Goal: Find contact information: Find contact information

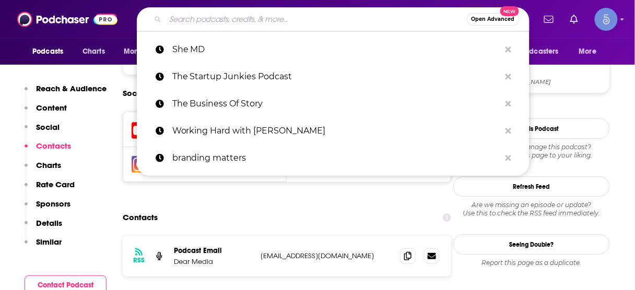
type input "The Brave Enough Show for Women Physicians"
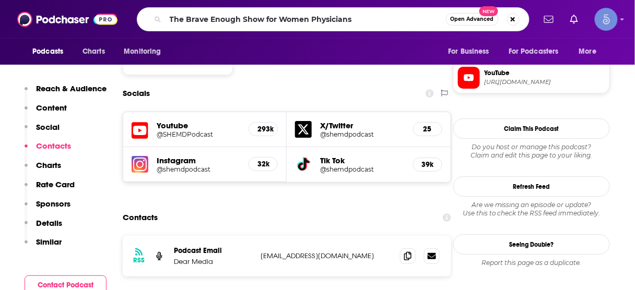
scroll to position [894, 0]
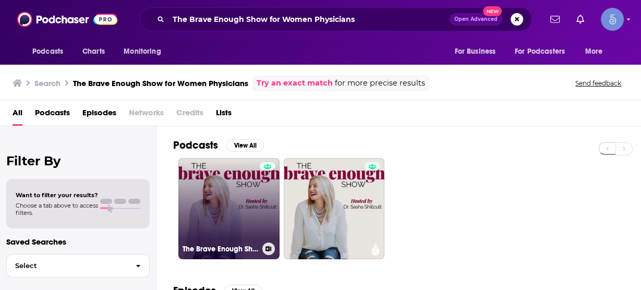
click at [228, 202] on link "The Brave Enough Show for Women Physicians" at bounding box center [228, 208] width 101 height 101
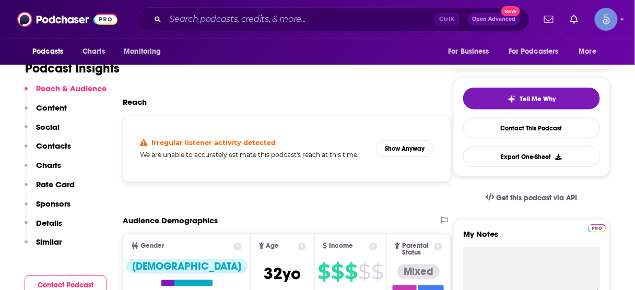
scroll to position [209, 0]
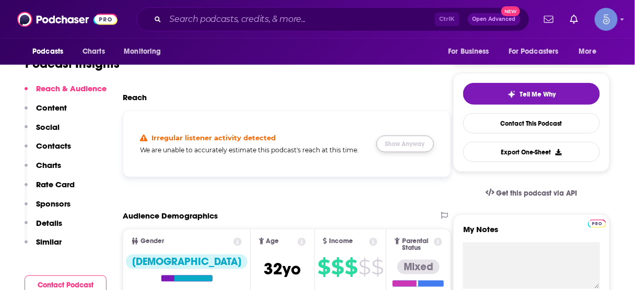
click at [404, 145] on button "Show Anyway" at bounding box center [404, 144] width 57 height 17
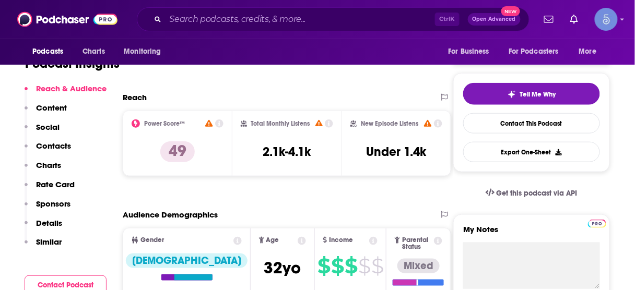
click at [64, 146] on p "Contacts" at bounding box center [53, 146] width 35 height 10
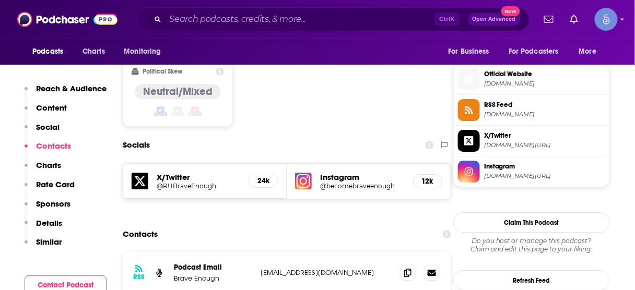
scroll to position [847, 0]
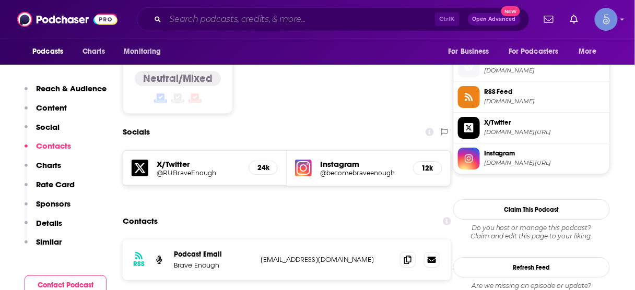
click at [273, 20] on input "Search podcasts, credits, & more..." at bounding box center [299, 19] width 269 height 17
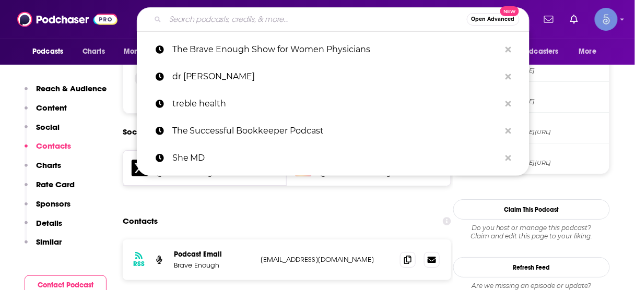
paste input "She's So Lucky"
type input "She's So Lucky"
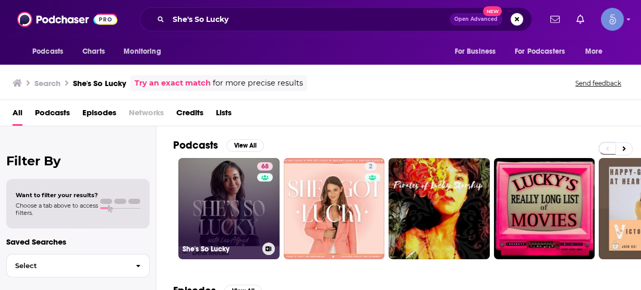
click at [244, 190] on link "68 She's So Lucky" at bounding box center [228, 208] width 101 height 101
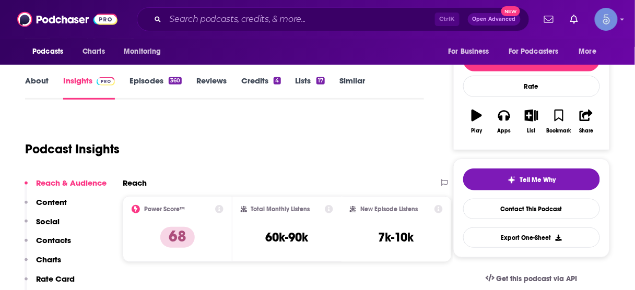
scroll to position [125, 0]
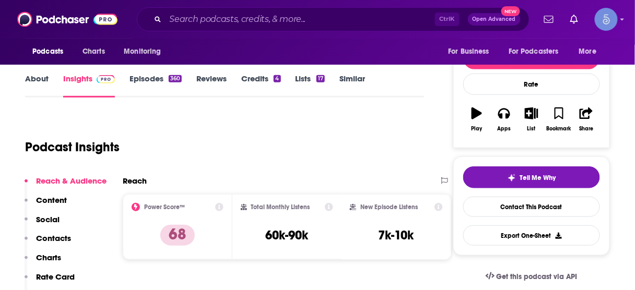
click at [50, 239] on p "Contacts" at bounding box center [53, 238] width 35 height 10
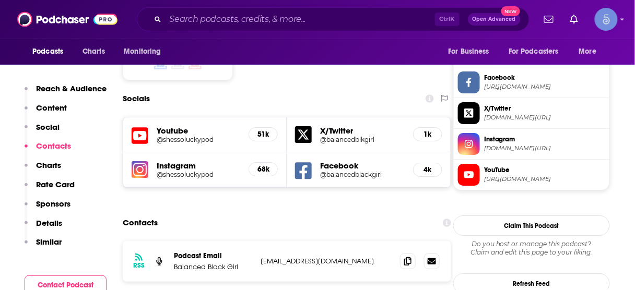
scroll to position [882, 0]
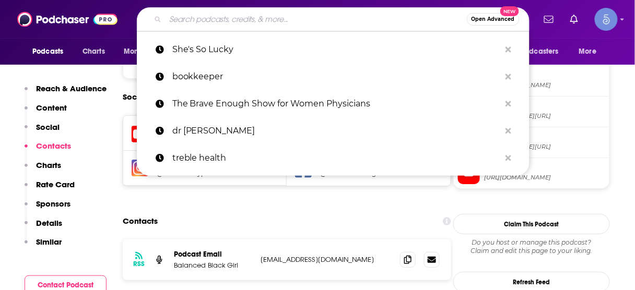
click at [313, 19] on input "Search podcasts, credits, & more..." at bounding box center [315, 19] width 301 height 17
paste input "the bossbabe podcast"
type input "the bossbabe podcast"
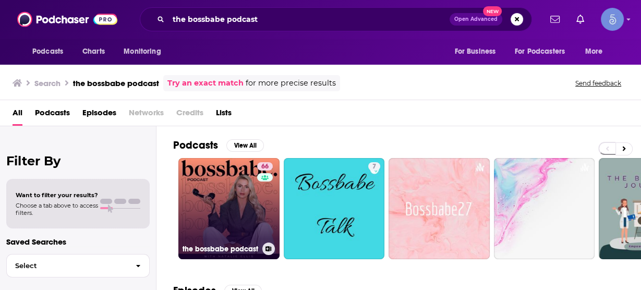
click at [233, 194] on link "66 the bossbabe podcast" at bounding box center [228, 208] width 101 height 101
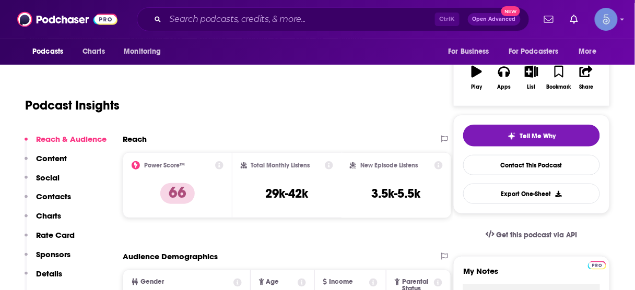
click at [54, 194] on p "Contacts" at bounding box center [53, 197] width 35 height 10
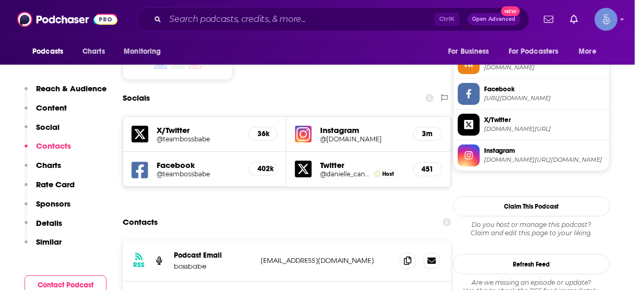
scroll to position [871, 0]
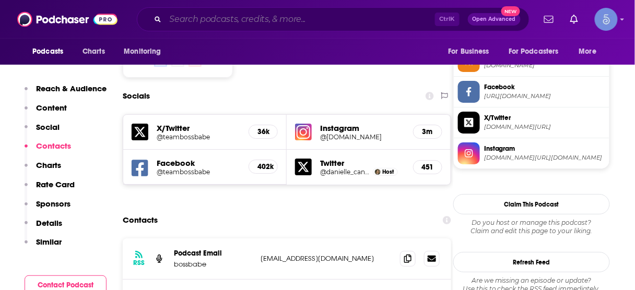
click at [337, 16] on input "Search podcasts, credits, & more..." at bounding box center [299, 19] width 269 height 17
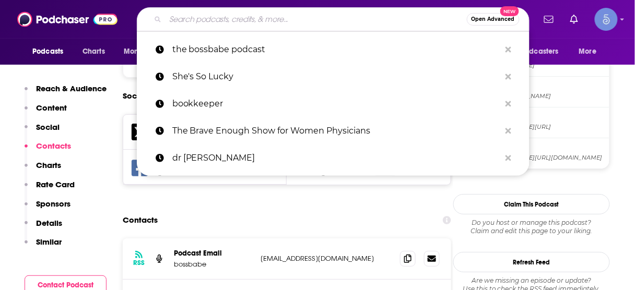
paste input "BUILD with [PERSON_NAME]"
type input "BUILD with [PERSON_NAME]"
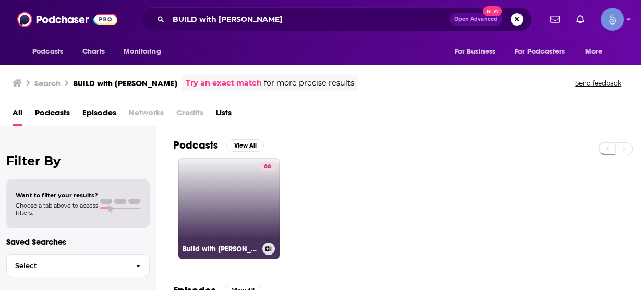
click at [242, 188] on link "66 Build with [PERSON_NAME]" at bounding box center [228, 208] width 101 height 101
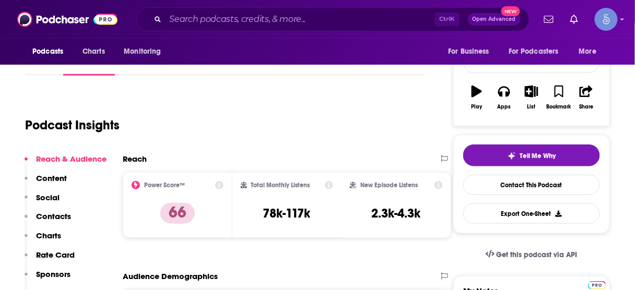
scroll to position [167, 0]
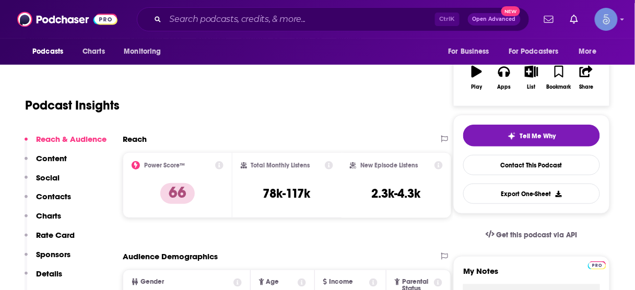
click at [54, 195] on p "Contacts" at bounding box center [53, 197] width 35 height 10
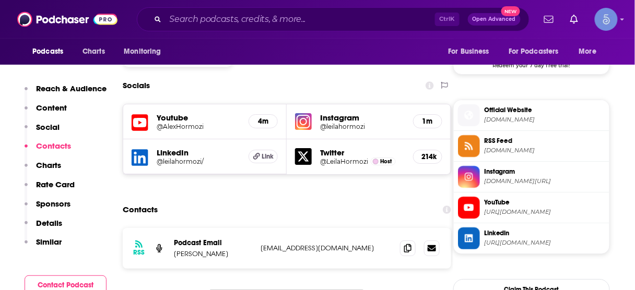
scroll to position [883, 0]
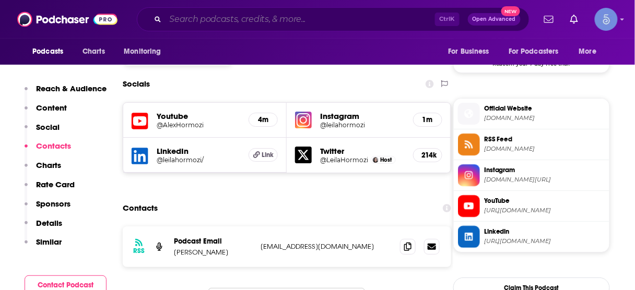
click at [309, 19] on input "Search podcasts, credits, & more..." at bounding box center [299, 19] width 269 height 17
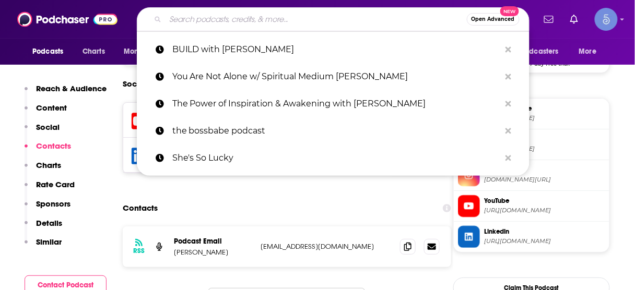
paste input "Make Shift Happen"
type input "Make Shift Happen"
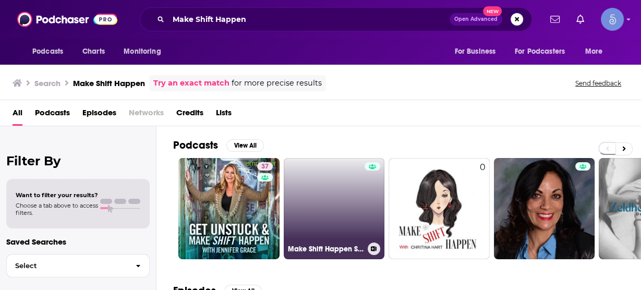
click at [331, 215] on link "Make Shift Happen Show" at bounding box center [334, 208] width 101 height 101
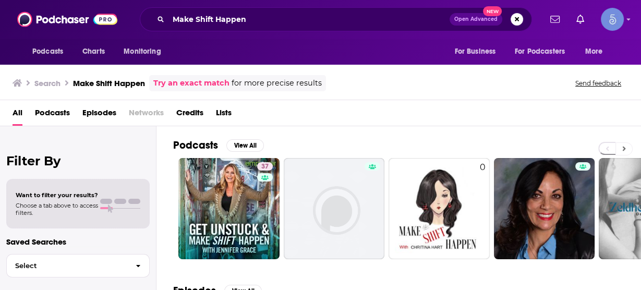
click at [626, 146] on icon at bounding box center [625, 148] width 4 height 7
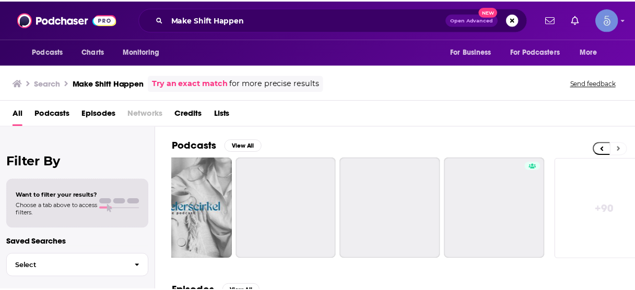
scroll to position [0, 468]
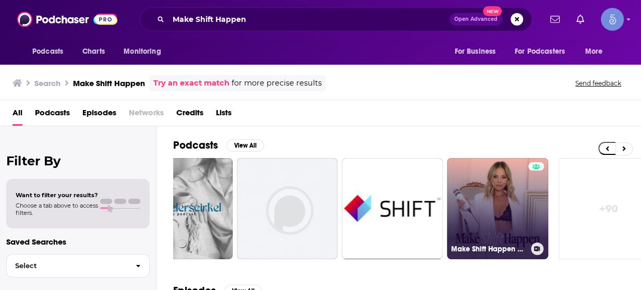
click at [499, 212] on link "Make Shift Happen with [PERSON_NAME]" at bounding box center [497, 208] width 101 height 101
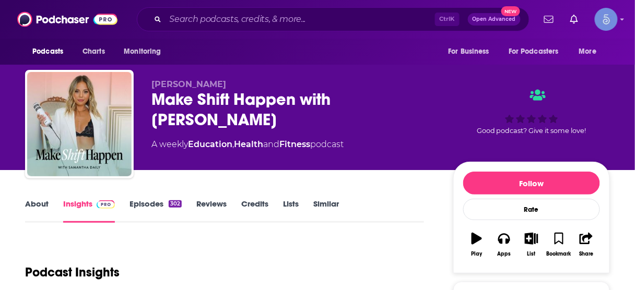
scroll to position [167, 0]
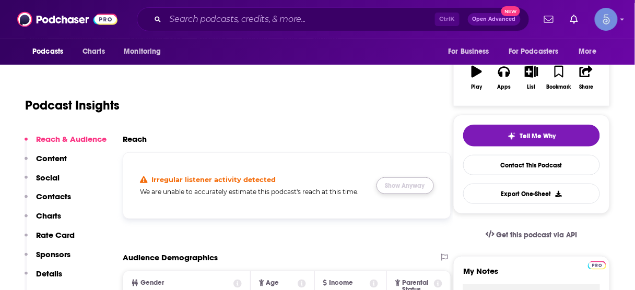
click at [412, 186] on button "Show Anyway" at bounding box center [404, 185] width 57 height 17
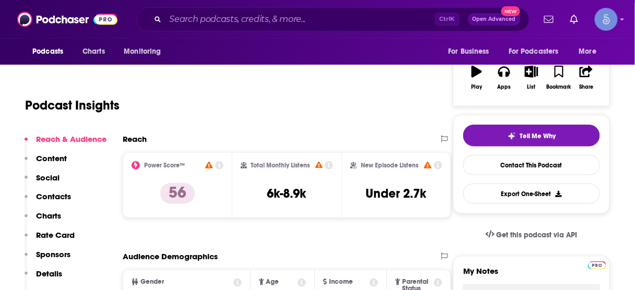
click at [66, 195] on p "Contacts" at bounding box center [53, 197] width 35 height 10
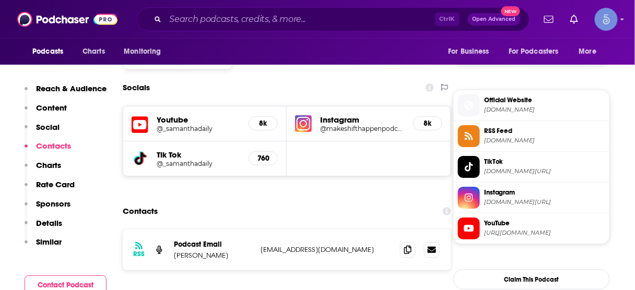
scroll to position [894, 0]
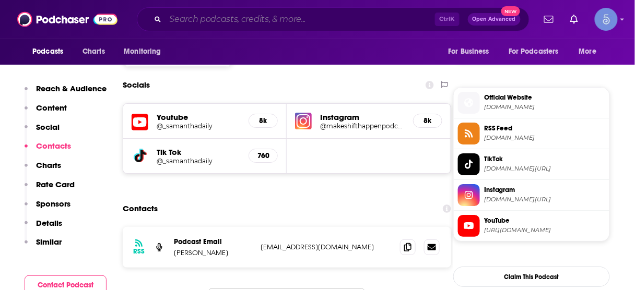
click at [340, 19] on input "Search podcasts, credits, & more..." at bounding box center [299, 19] width 269 height 17
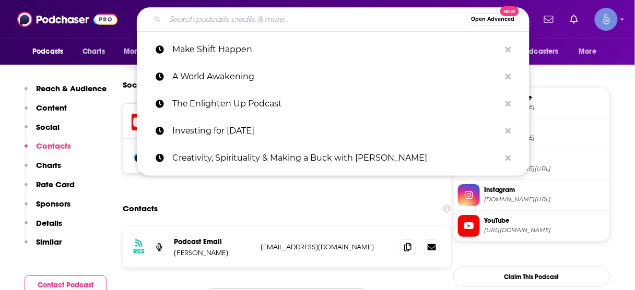
paste input "Voices of Women Physicians"
type input "Voices of Women Physicians"
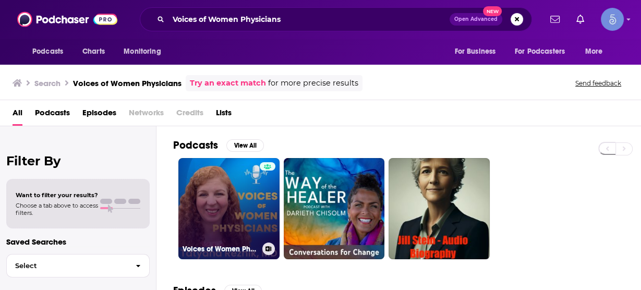
click at [234, 204] on link "Voices of Women Physicians" at bounding box center [228, 208] width 101 height 101
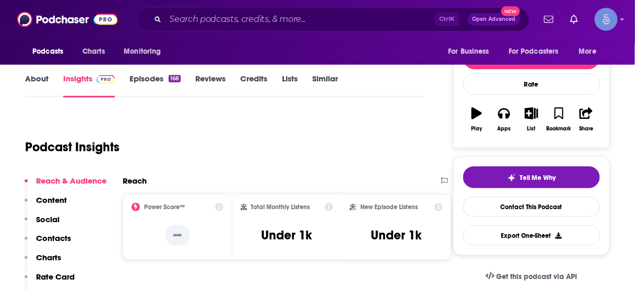
scroll to position [209, 0]
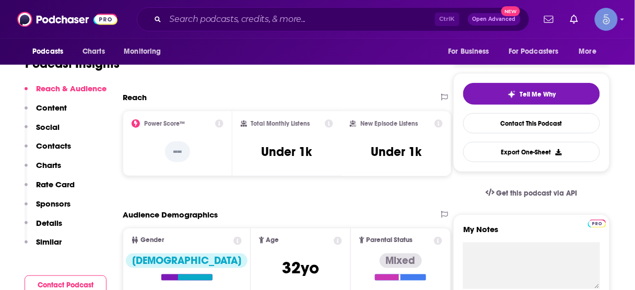
click at [63, 148] on p "Contacts" at bounding box center [53, 146] width 35 height 10
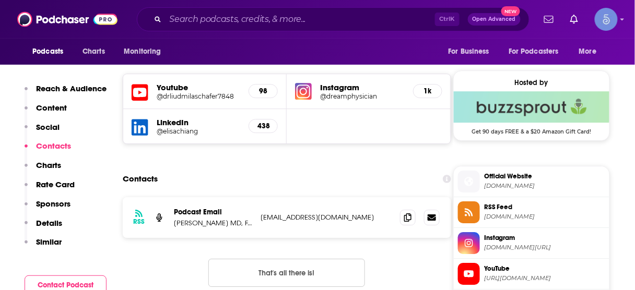
scroll to position [754, 0]
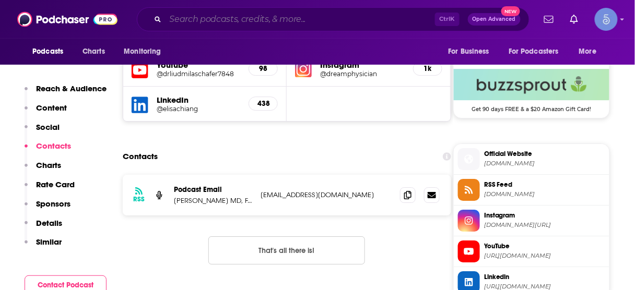
click at [234, 19] on input "Search podcasts, credits, & more..." at bounding box center [299, 19] width 269 height 17
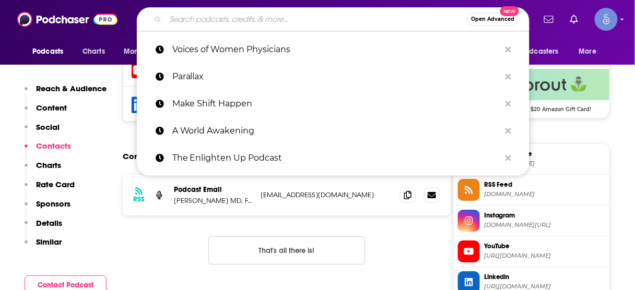
paste input "Women in White Coats Podcast"
type input "Women in White Coats Podcast"
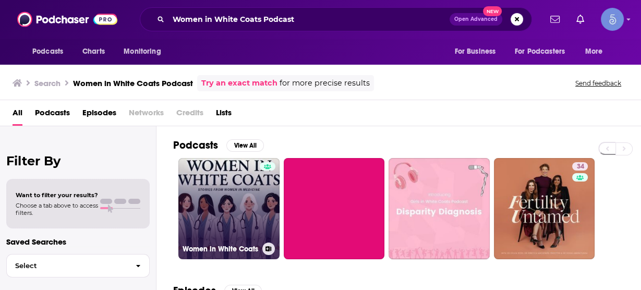
click at [223, 200] on link "Women in White Coats" at bounding box center [228, 208] width 101 height 101
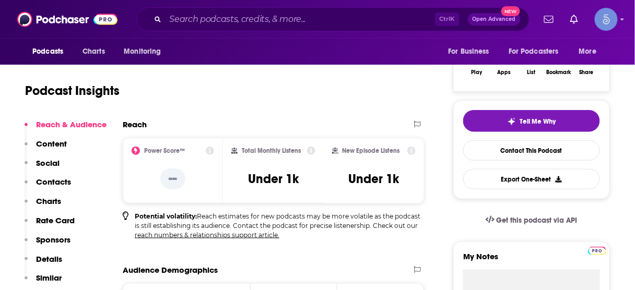
scroll to position [167, 0]
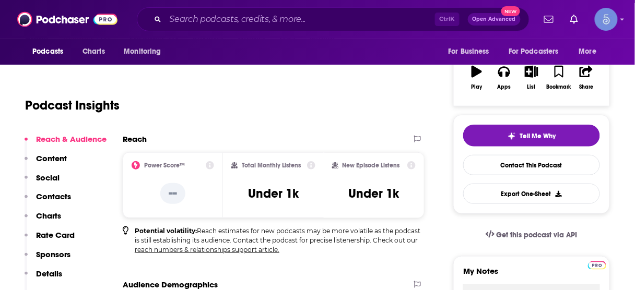
click at [58, 194] on p "Contacts" at bounding box center [53, 197] width 35 height 10
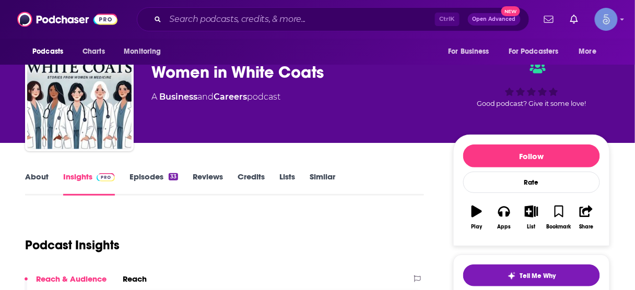
scroll to position [0, 0]
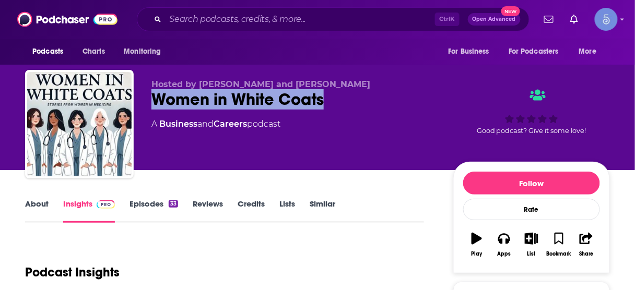
drag, startPoint x: 152, startPoint y: 99, endPoint x: 324, endPoint y: 98, distance: 172.2
click at [324, 98] on div "Women in White Coats" at bounding box center [293, 99] width 285 height 20
copy h2 "Women in White Coats"
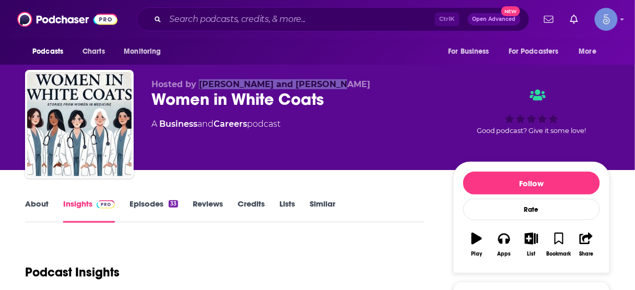
drag, startPoint x: 199, startPoint y: 81, endPoint x: 314, endPoint y: 85, distance: 114.9
click at [318, 85] on p "Hosted by [PERSON_NAME] and [PERSON_NAME]" at bounding box center [293, 84] width 285 height 10
drag, startPoint x: 311, startPoint y: 84, endPoint x: 170, endPoint y: 83, distance: 141.4
click at [178, 85] on span "Hosted by [PERSON_NAME] and [PERSON_NAME]" at bounding box center [260, 84] width 219 height 10
drag, startPoint x: 153, startPoint y: 82, endPoint x: 318, endPoint y: 88, distance: 165.0
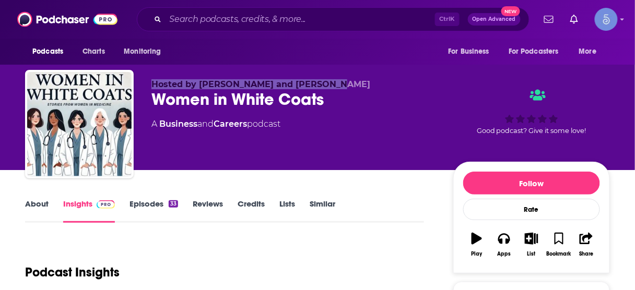
click at [318, 88] on p "Hosted by [PERSON_NAME] and [PERSON_NAME]" at bounding box center [293, 84] width 285 height 10
copy span "Hosted by [PERSON_NAME] and [PERSON_NAME]"
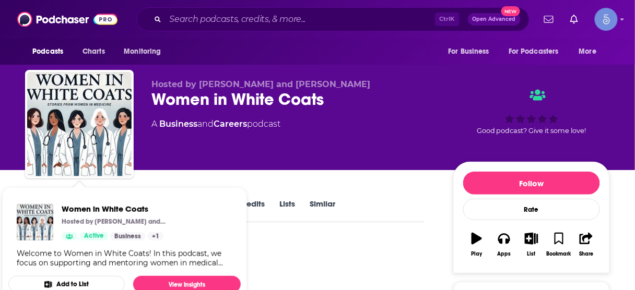
click at [333, 140] on div "Hosted by [PERSON_NAME] and [PERSON_NAME] Women in White Coats A Business and C…" at bounding box center [293, 121] width 285 height 84
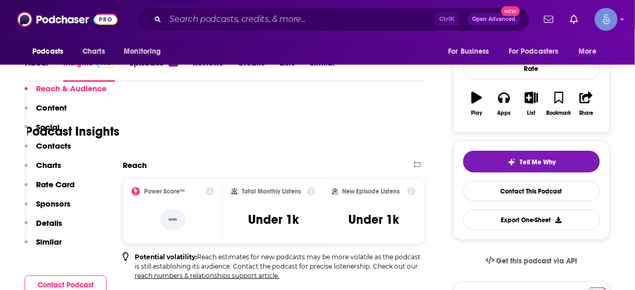
scroll to position [209, 0]
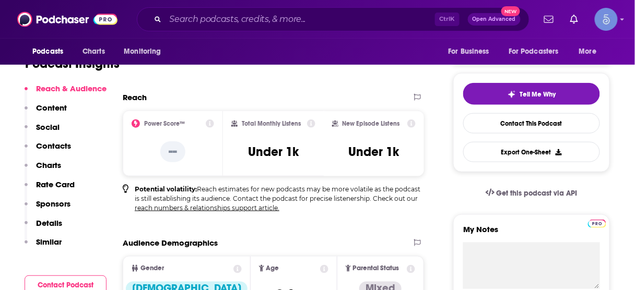
click at [57, 147] on p "Contacts" at bounding box center [53, 146] width 35 height 10
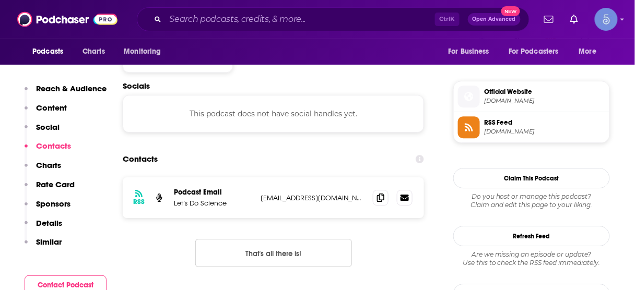
scroll to position [724, 0]
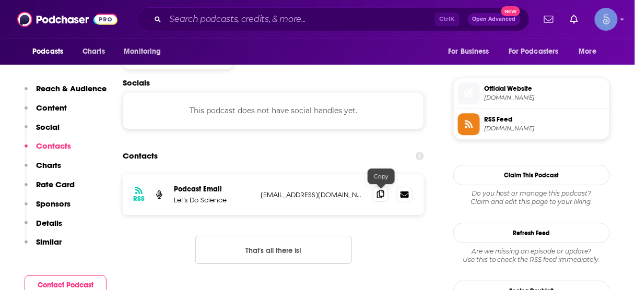
click at [381, 192] on icon at bounding box center [380, 194] width 7 height 8
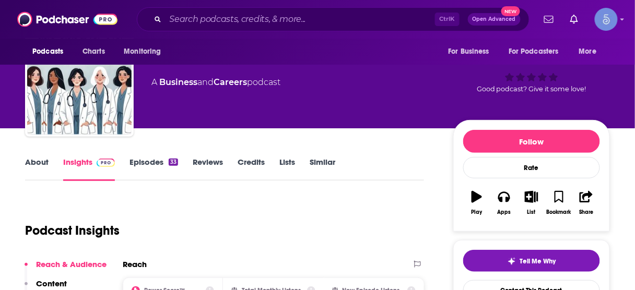
scroll to position [84, 0]
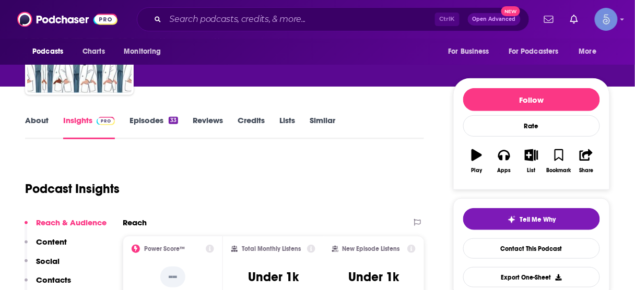
click at [53, 278] on p "Contacts" at bounding box center [53, 280] width 35 height 10
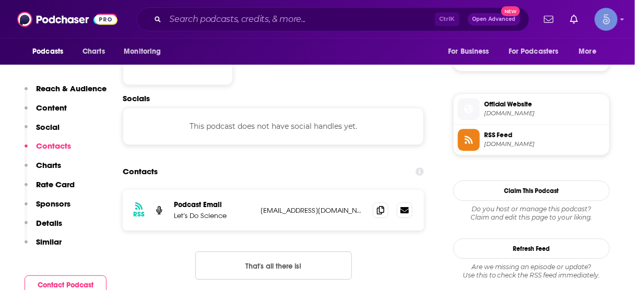
scroll to position [724, 0]
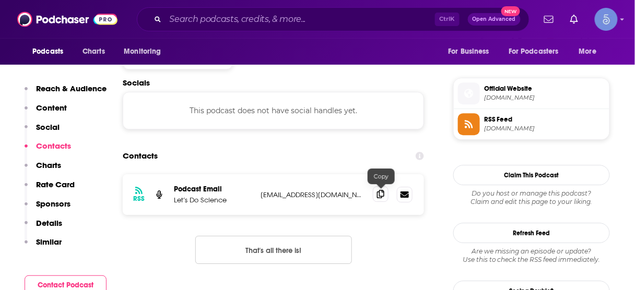
click at [382, 193] on icon at bounding box center [380, 194] width 7 height 8
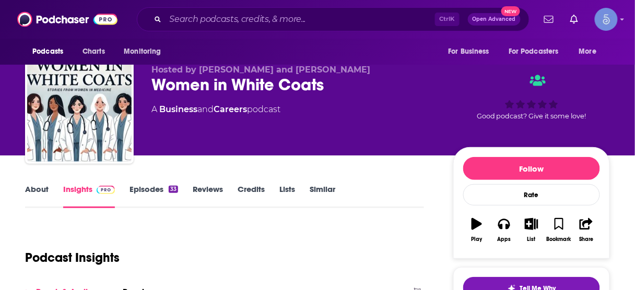
scroll to position [0, 0]
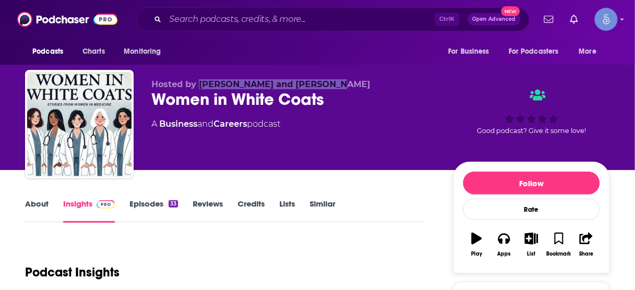
drag, startPoint x: 199, startPoint y: 83, endPoint x: 315, endPoint y: 84, distance: 115.9
click at [315, 84] on span "Hosted by [PERSON_NAME] and [PERSON_NAME]" at bounding box center [260, 84] width 219 height 10
copy span "[PERSON_NAME] and [PERSON_NAME]"
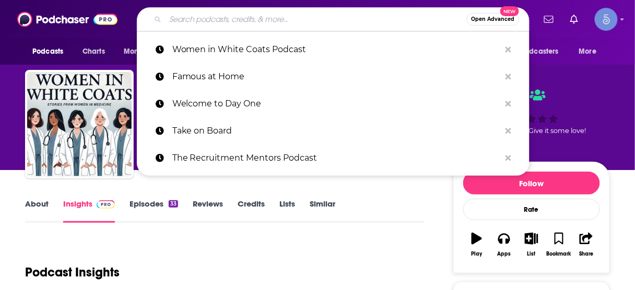
click at [318, 17] on input "Search podcasts, credits, & more..." at bounding box center [315, 19] width 301 height 17
paste input "ASPIRE with [PERSON_NAME]"
type input "ASPIRE with [PERSON_NAME]"
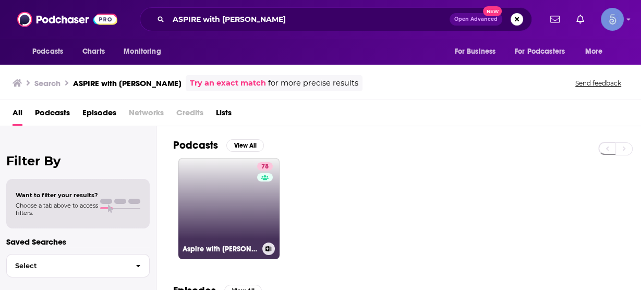
click at [234, 204] on link "78 Aspire with [PERSON_NAME]" at bounding box center [228, 208] width 101 height 101
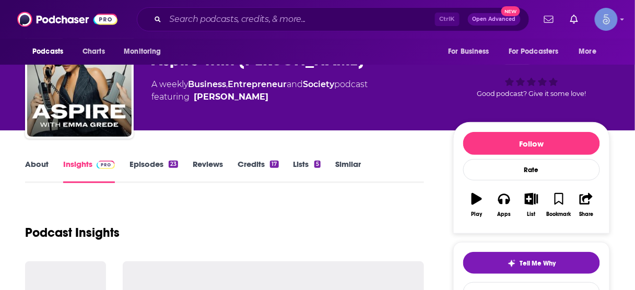
scroll to position [125, 0]
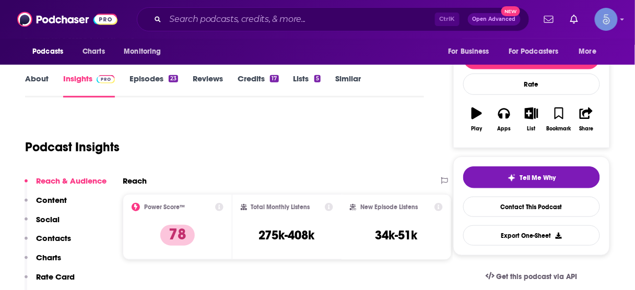
click at [52, 234] on p "Contacts" at bounding box center [53, 238] width 35 height 10
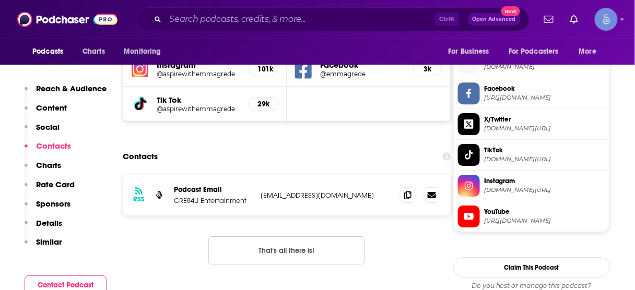
scroll to position [756, 0]
click at [410, 194] on icon at bounding box center [407, 194] width 7 height 8
click at [328, 17] on input "Search podcasts, credits, & more..." at bounding box center [299, 19] width 269 height 17
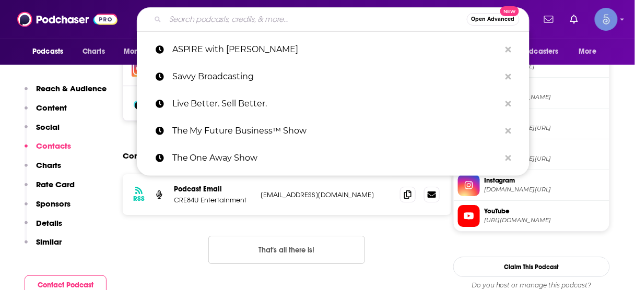
paste input "She MD"
type input "She MD"
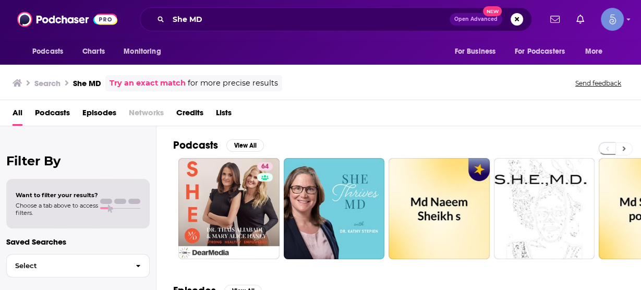
click at [625, 148] on icon at bounding box center [624, 149] width 3 height 5
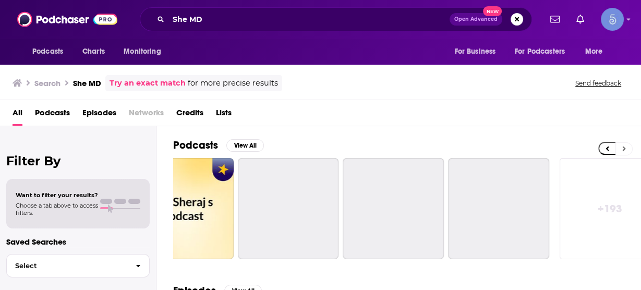
scroll to position [0, 468]
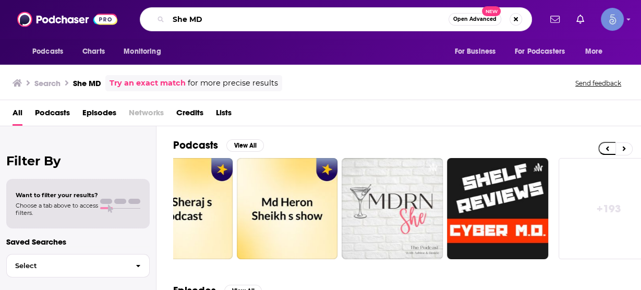
drag, startPoint x: 279, startPoint y: 19, endPoint x: 31, endPoint y: 15, distance: 248.5
click at [23, 11] on div "Podcasts Charts Monitoring She MD Open Advanced New For Business For Podcasters…" at bounding box center [320, 19] width 641 height 39
paste input "Women in White Coats Podcast"
type input "Women in White Coats Podcast"
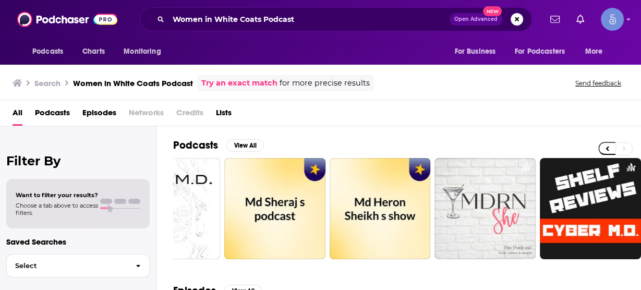
scroll to position [0, 375]
click at [317, 20] on input "Women in White Coats Podcast" at bounding box center [309, 19] width 281 height 17
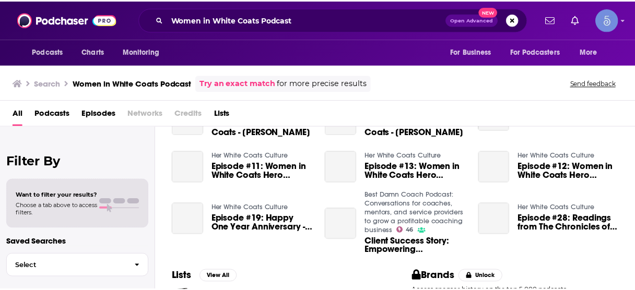
scroll to position [0, 0]
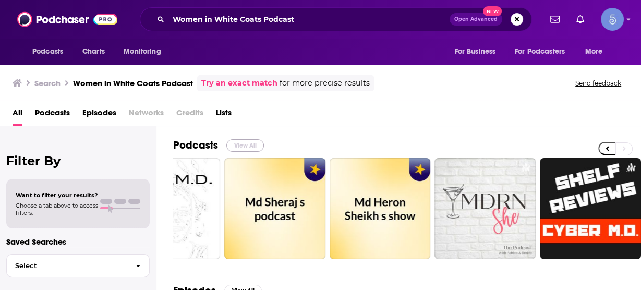
click at [248, 142] on button "View All" at bounding box center [246, 145] width 38 height 13
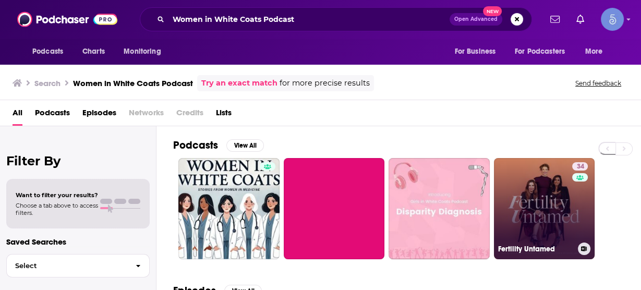
click at [567, 203] on link "34 Fertility Untamed" at bounding box center [544, 208] width 101 height 101
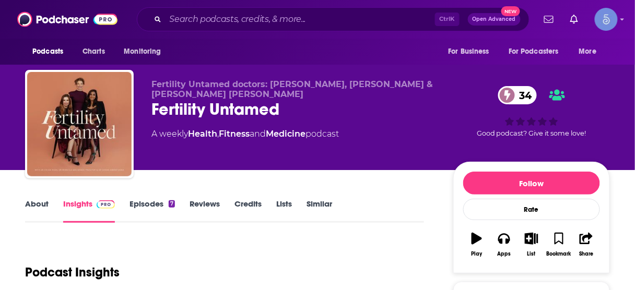
scroll to position [167, 0]
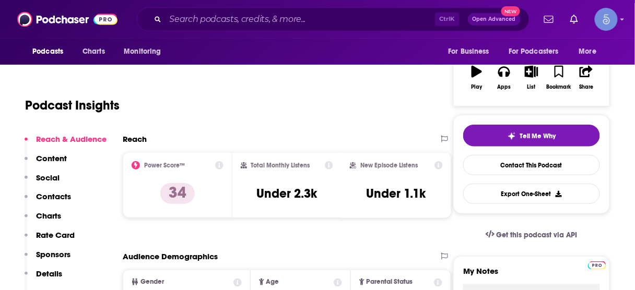
click at [67, 201] on button "Contacts" at bounding box center [48, 201] width 46 height 19
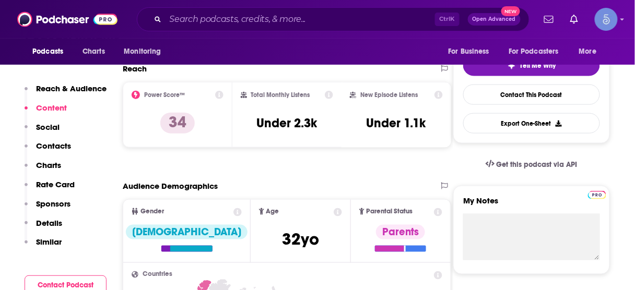
scroll to position [237, 0]
click at [339, 15] on input "Search podcasts, credits, & more..." at bounding box center [299, 19] width 269 height 17
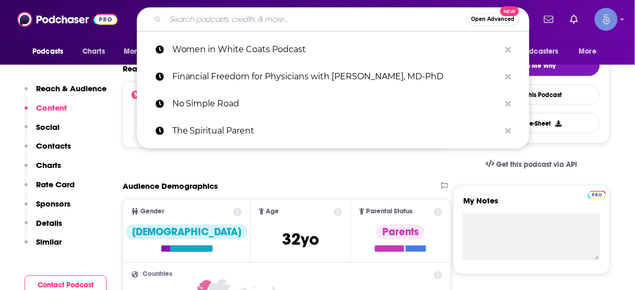
paste input "The Body Pod"
type input "The Body Pod"
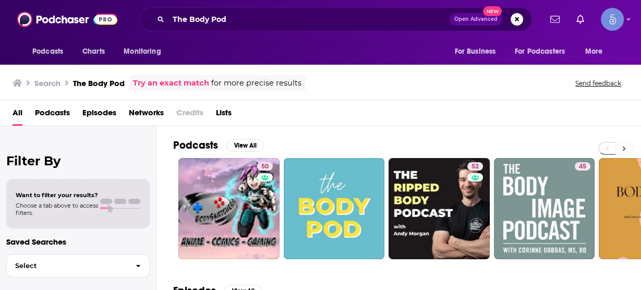
click at [621, 148] on button at bounding box center [624, 148] width 17 height 13
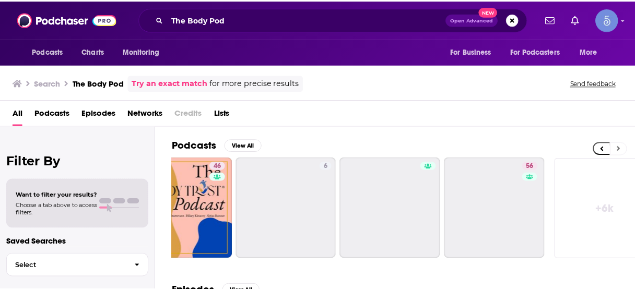
scroll to position [0, 468]
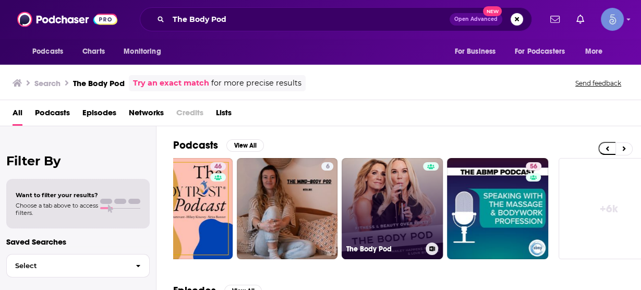
click at [397, 200] on link "The Body Pod" at bounding box center [392, 208] width 101 height 101
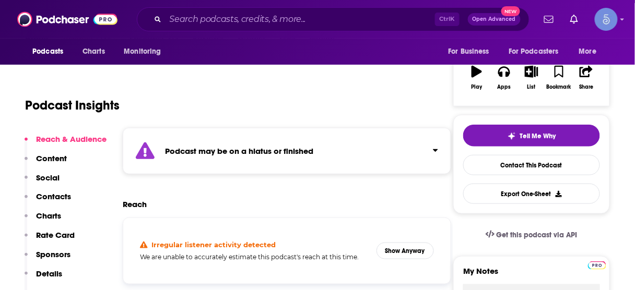
scroll to position [209, 0]
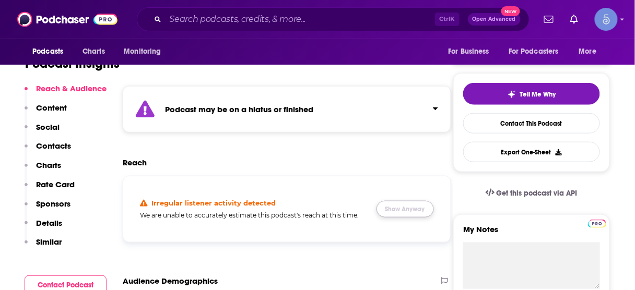
click at [397, 211] on button "Show Anyway" at bounding box center [404, 209] width 57 height 17
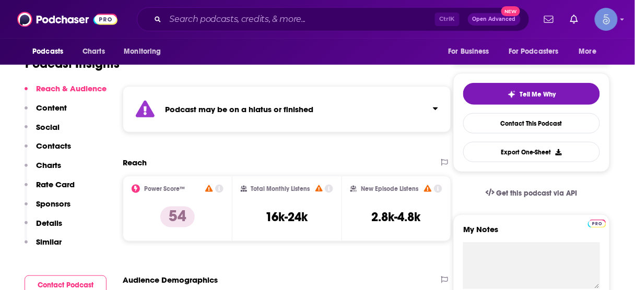
click at [62, 145] on p "Contacts" at bounding box center [53, 146] width 35 height 10
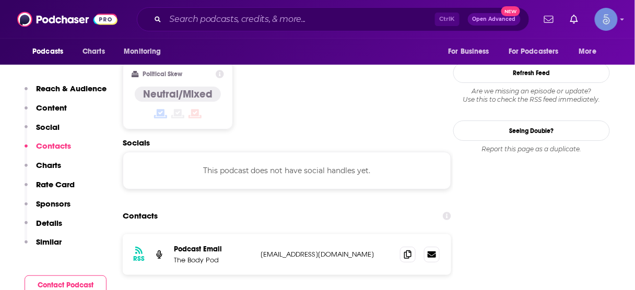
scroll to position [891, 0]
